Goal: Transaction & Acquisition: Purchase product/service

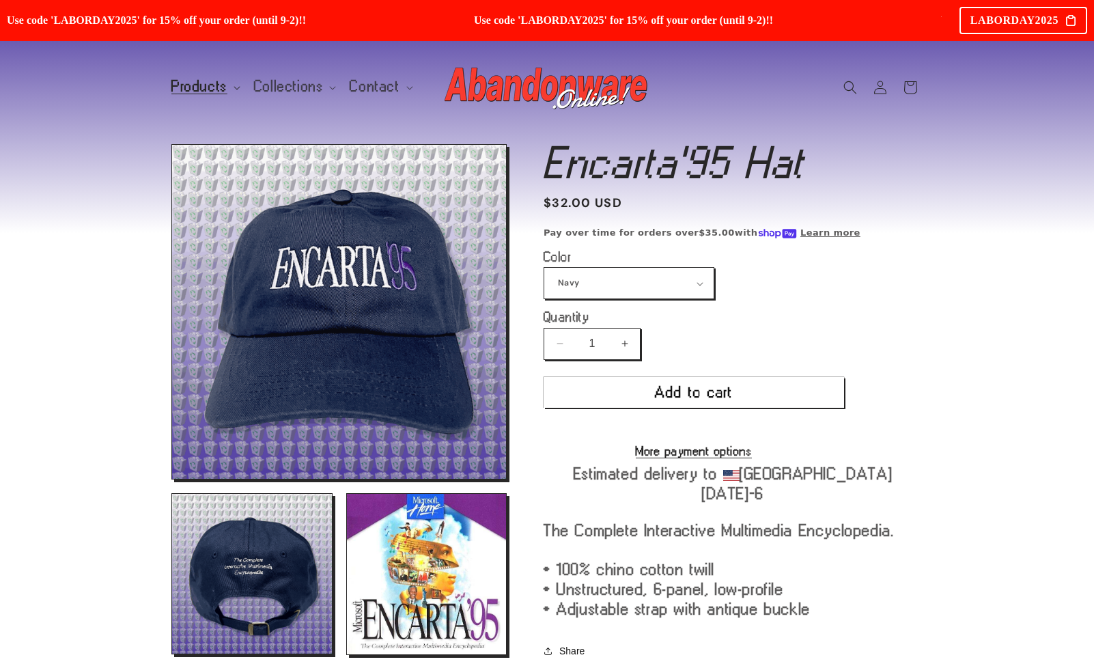
click at [202, 89] on span "Products" at bounding box center [199, 87] width 56 height 12
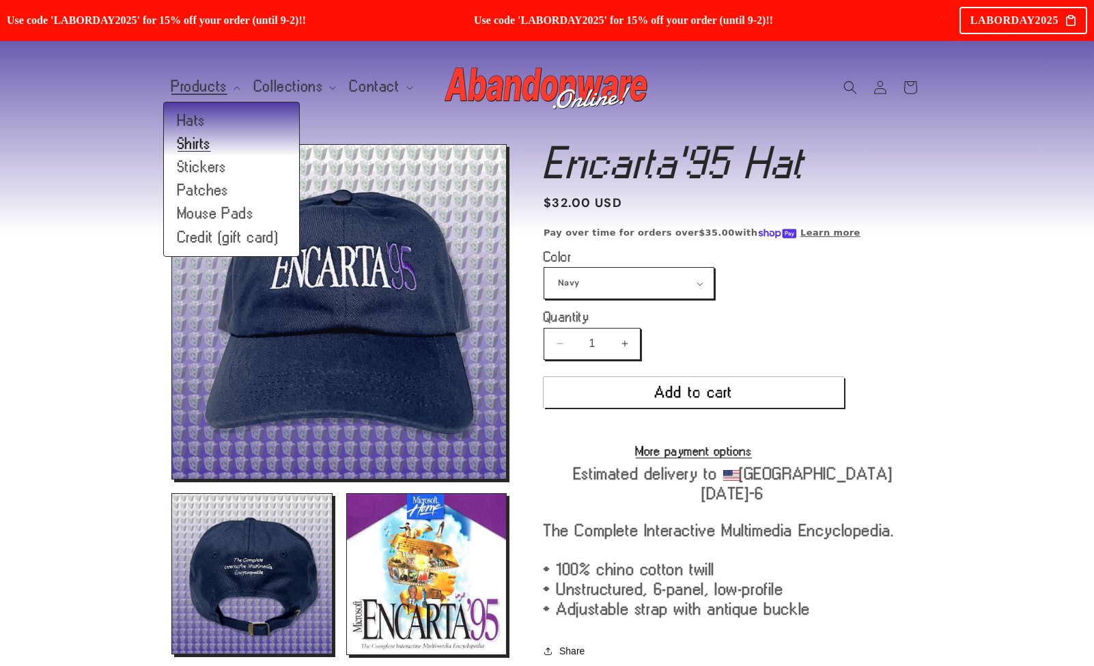
click at [192, 141] on link "Shirts" at bounding box center [231, 143] width 135 height 23
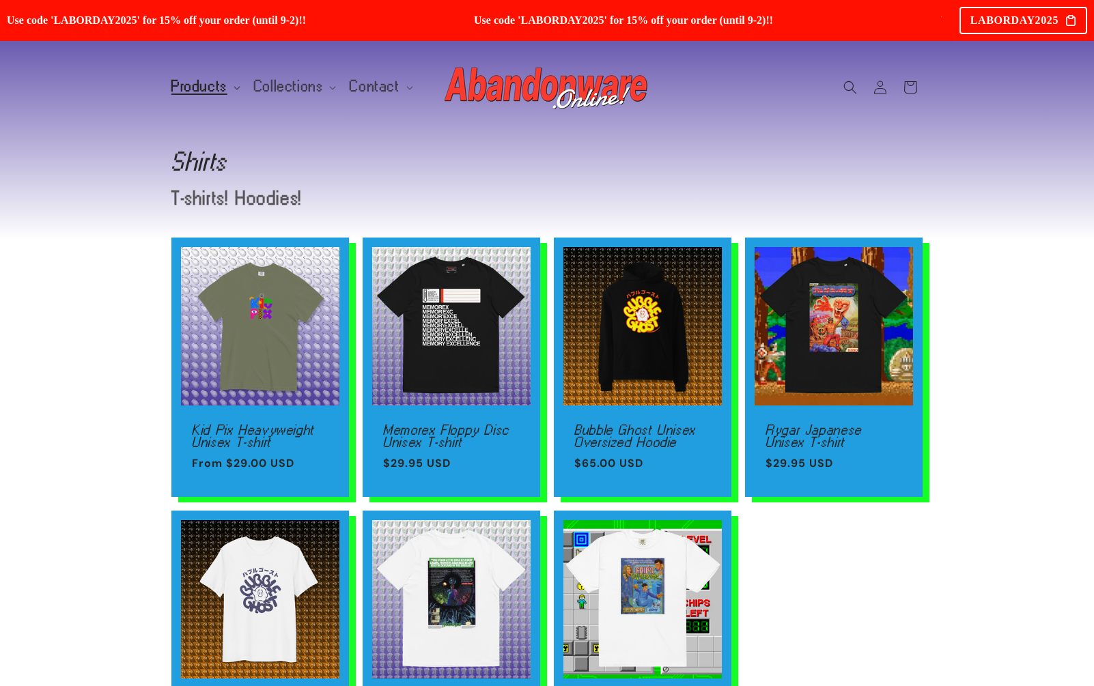
click at [197, 81] on span "Products" at bounding box center [199, 87] width 56 height 12
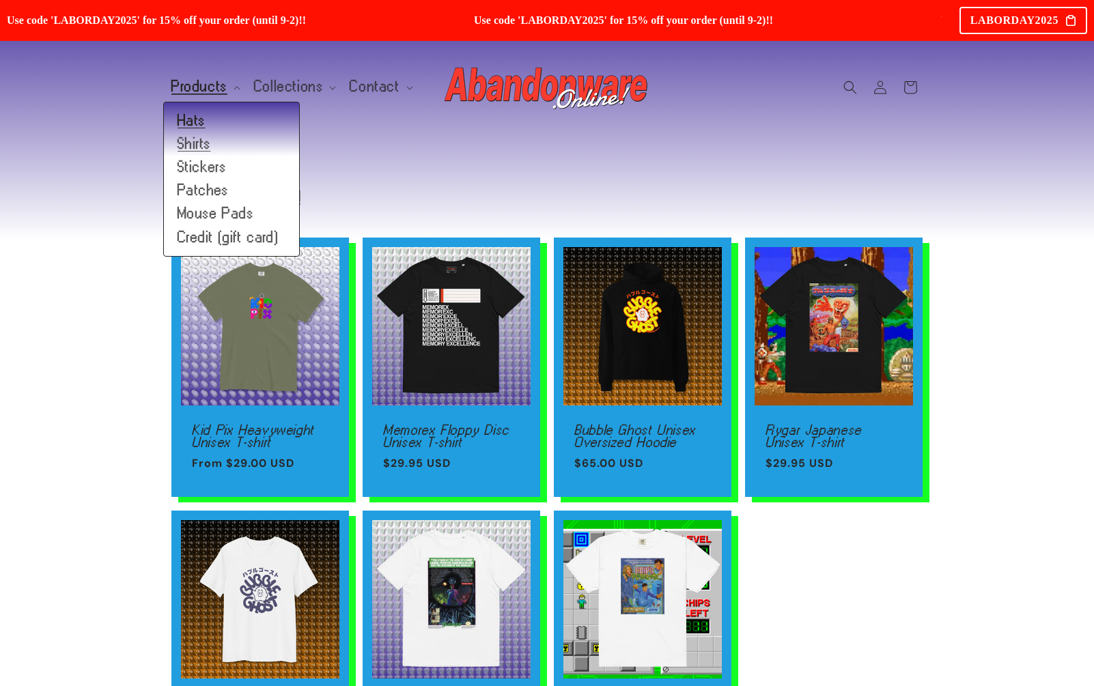
click at [203, 112] on link "Hats" at bounding box center [231, 120] width 135 height 23
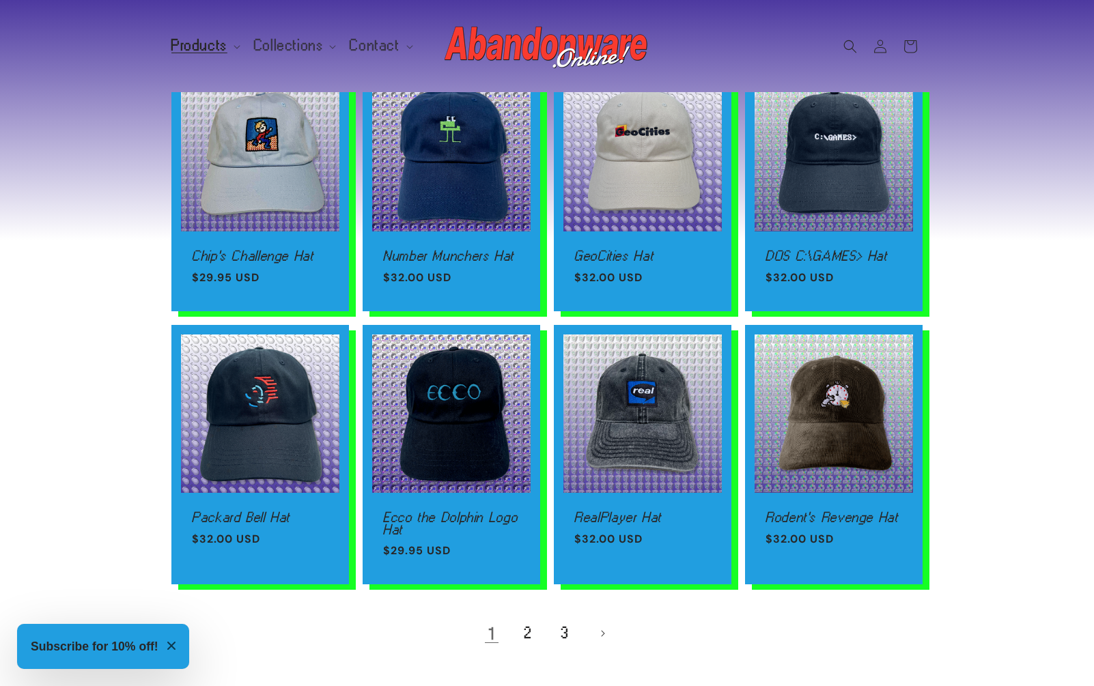
scroll to position [746, 0]
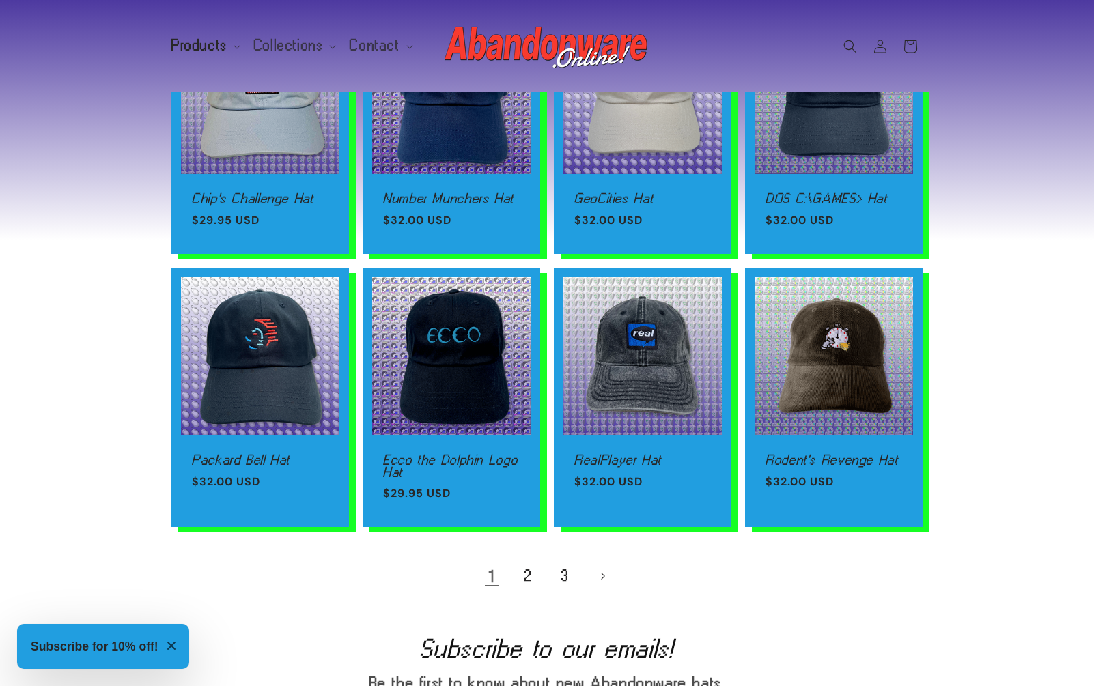
click at [599, 568] on link "Next page" at bounding box center [602, 576] width 30 height 30
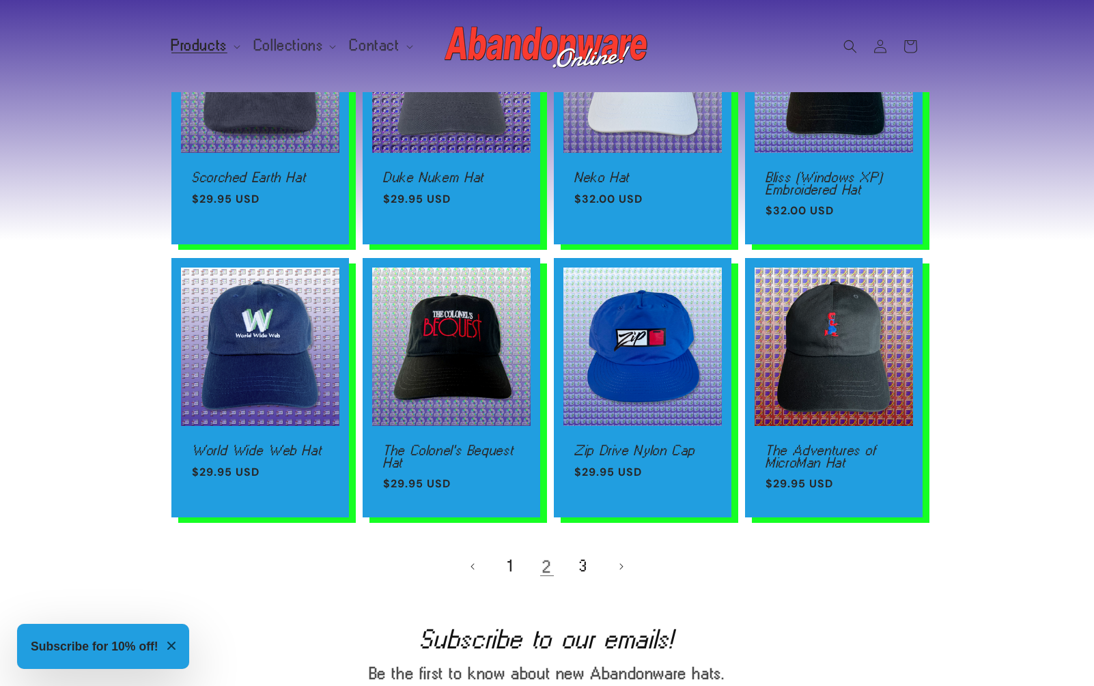
scroll to position [872, 0]
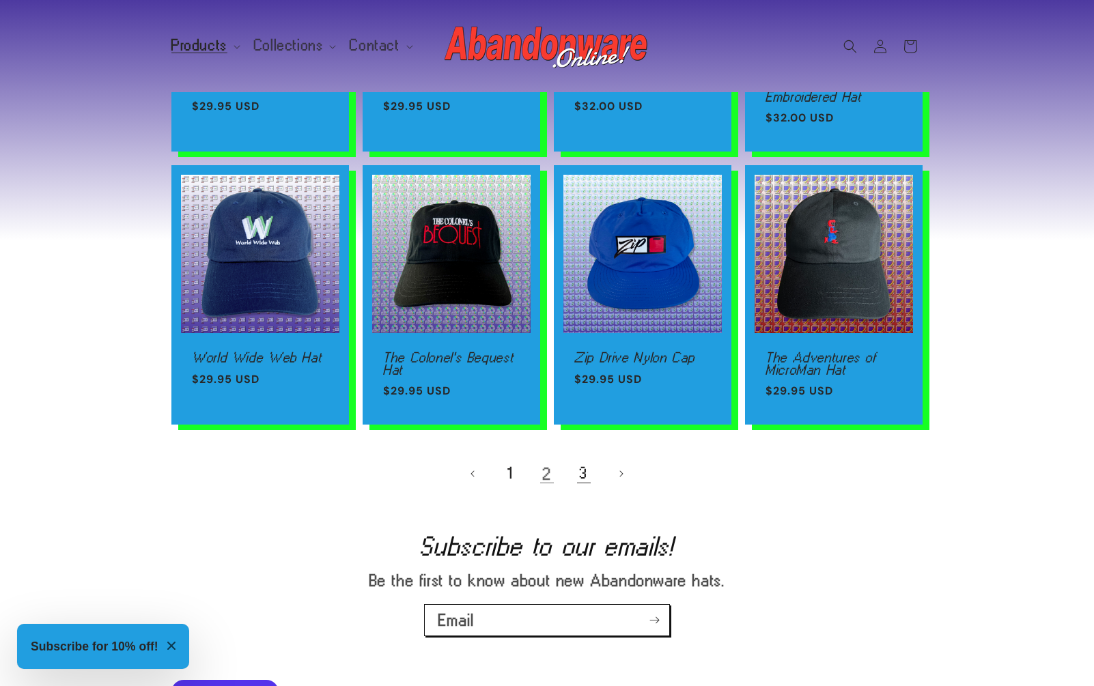
click at [581, 469] on link "3" at bounding box center [584, 474] width 30 height 30
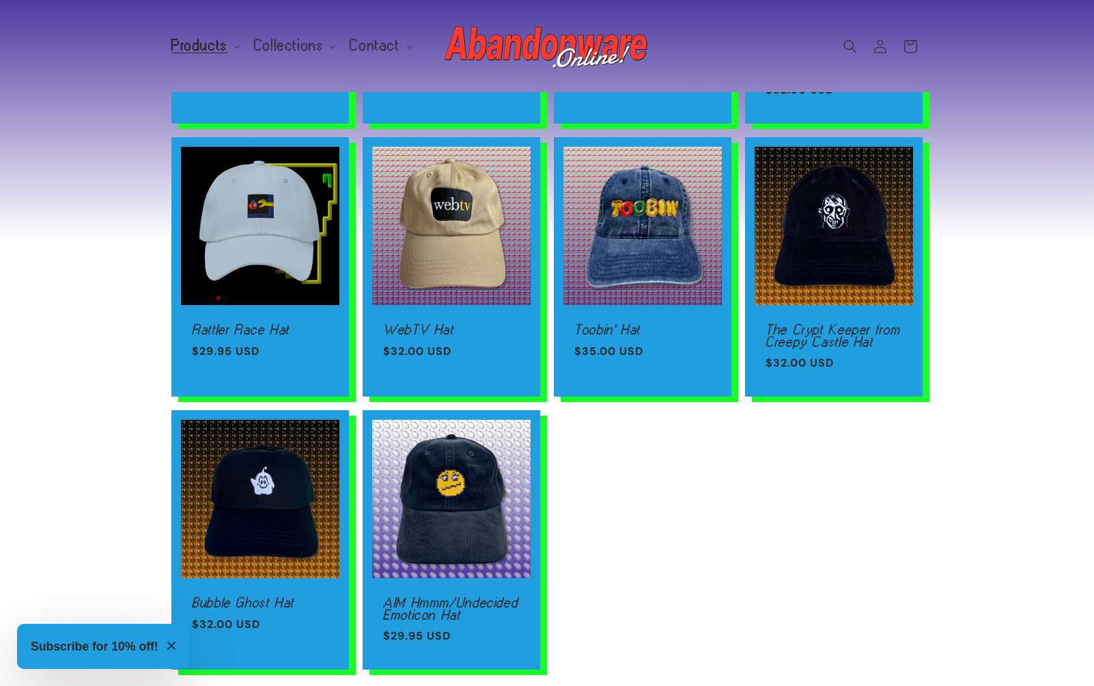
scroll to position [621, 0]
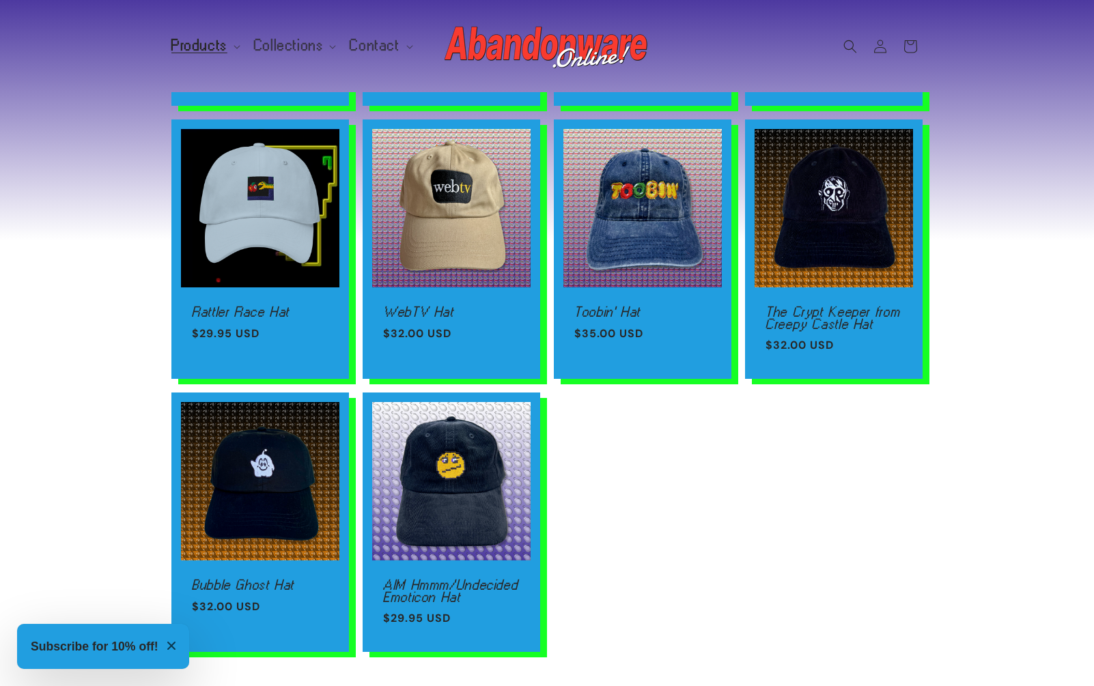
click at [87, 178] on div "[DOMAIN_NAME] hat [DOMAIN_NAME] hat Regular price $29.95 USD Regular price Sale…" at bounding box center [547, 151] width 1094 height 1132
